Goal: Information Seeking & Learning: Learn about a topic

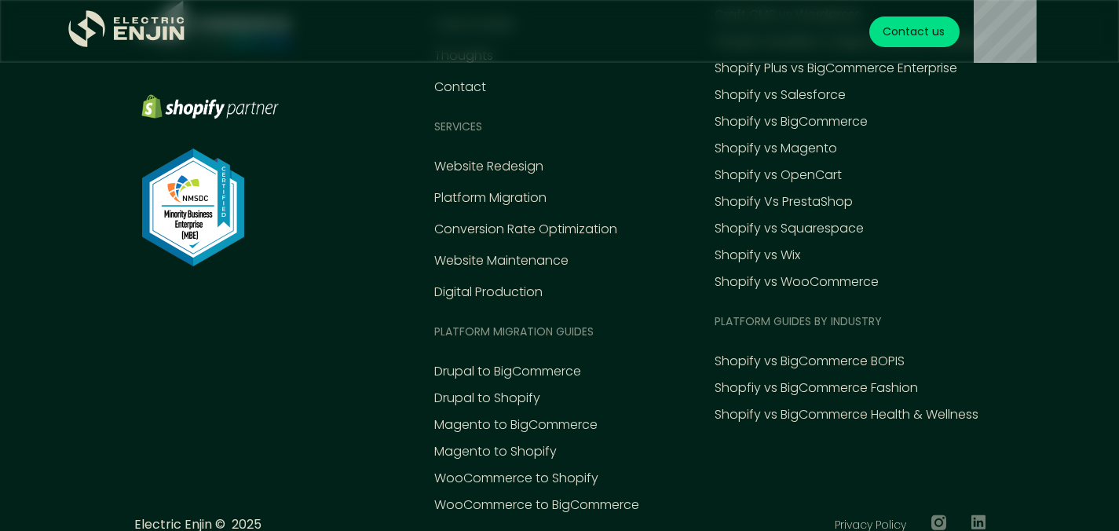
scroll to position [7202, 0]
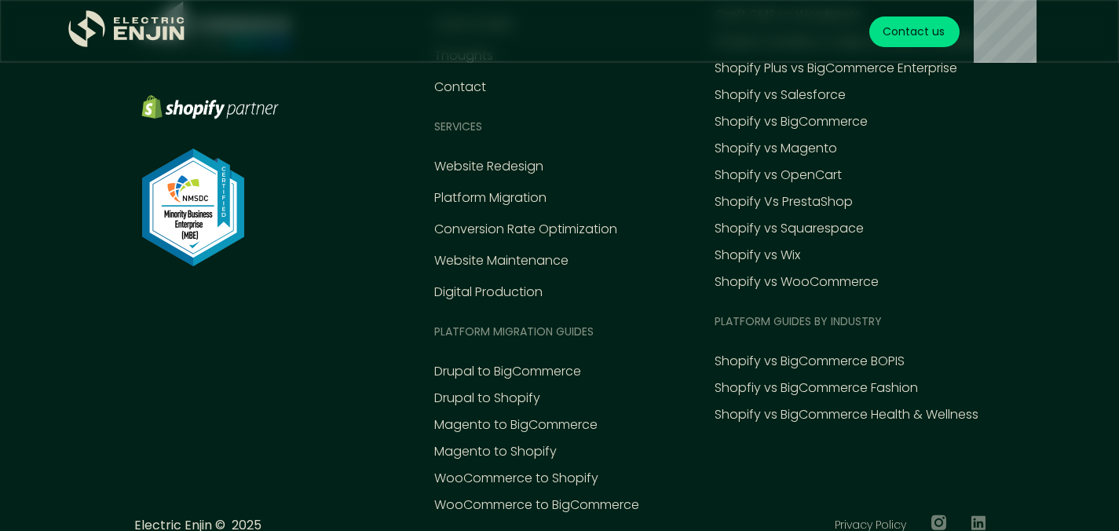
scroll to position [6753, 0]
